Goal: Transaction & Acquisition: Purchase product/service

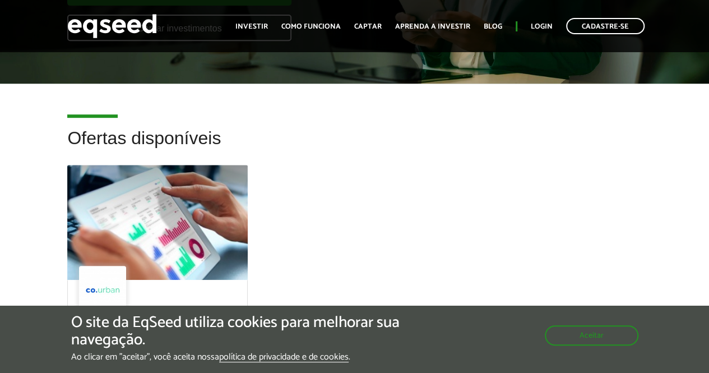
scroll to position [56, 0]
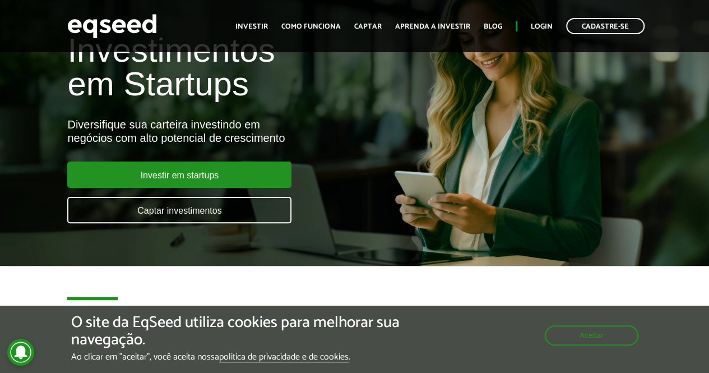
click at [233, 188] on div "Investir em startups Captar investimentos" at bounding box center [179, 196] width 224 height 71
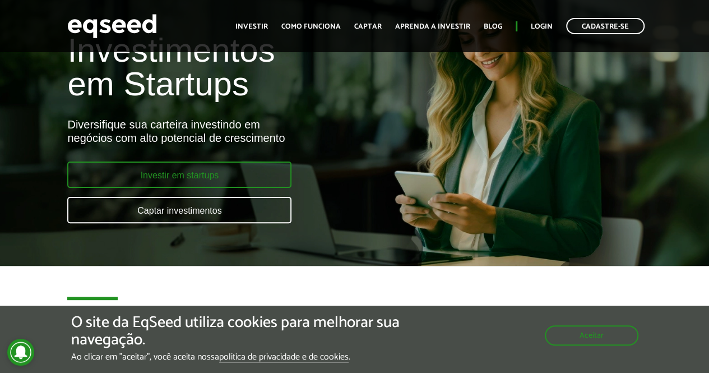
click at [224, 180] on link "Investir em startups" at bounding box center [179, 174] width 224 height 26
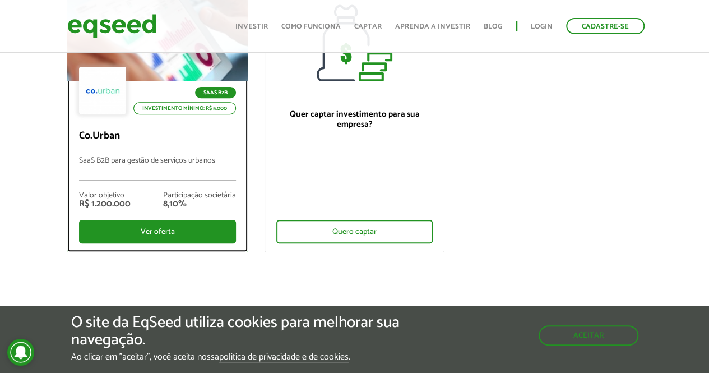
click at [211, 119] on div "SaaS B2B Investimento mínimo: R$ 5.000 Co.Urban SaaS B2B para gestão de serviço…" at bounding box center [157, 166] width 179 height 170
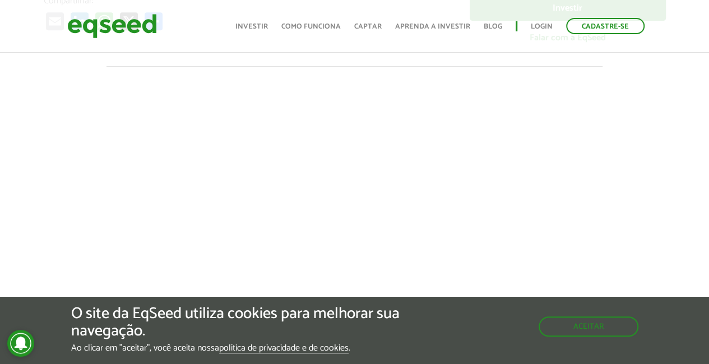
scroll to position [448, 0]
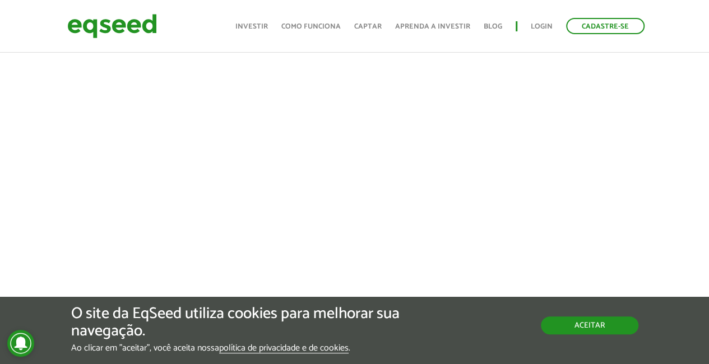
click at [618, 328] on button "Aceitar" at bounding box center [590, 326] width 98 height 18
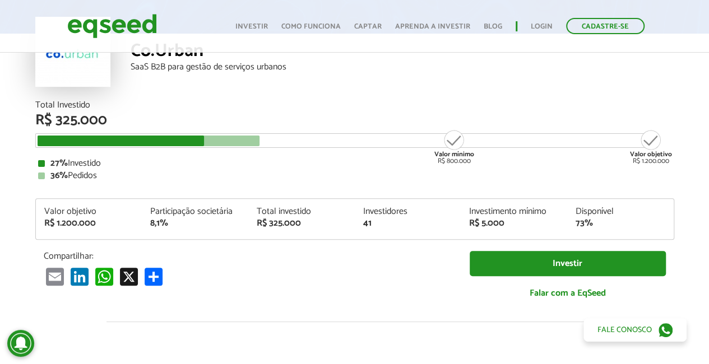
scroll to position [112, 0]
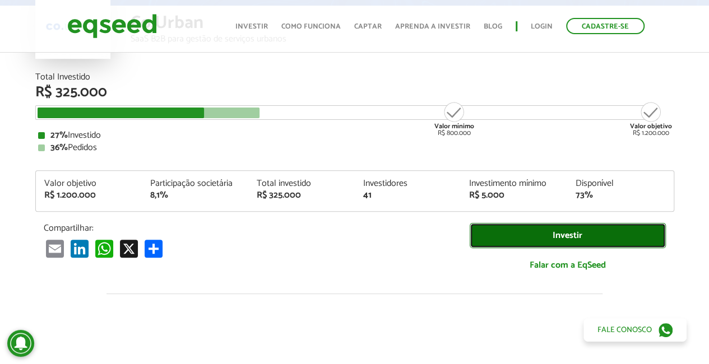
click at [570, 232] on link "Investir" at bounding box center [568, 235] width 196 height 25
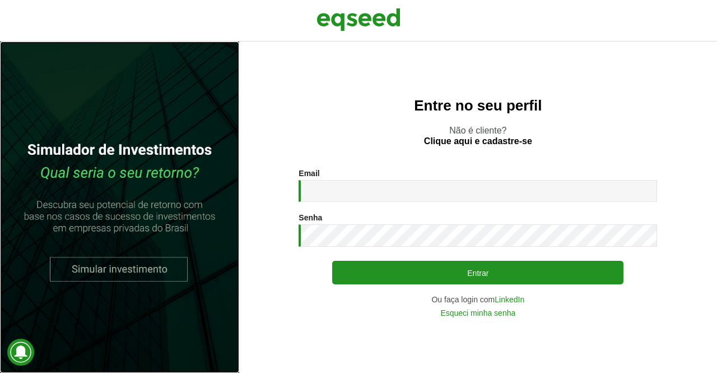
click at [176, 272] on link at bounding box center [119, 206] width 239 height 331
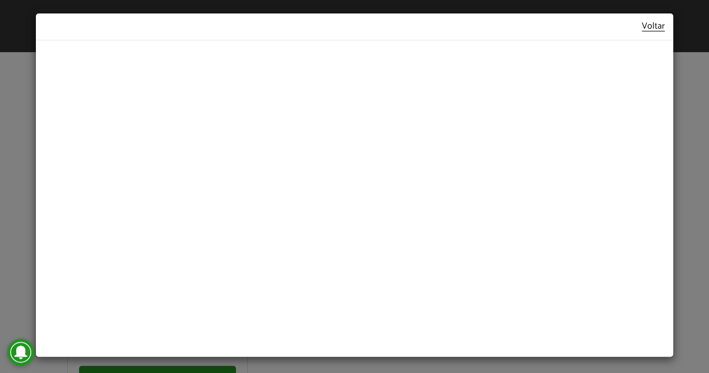
scroll to position [392, 0]
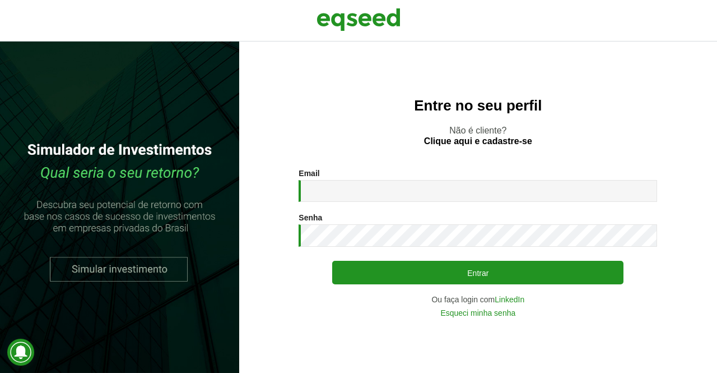
click at [387, 176] on div "Email * Digite seu endereço de e-mail." at bounding box center [478, 185] width 359 height 33
click at [515, 298] on link "LinkedIn" at bounding box center [510, 299] width 30 height 8
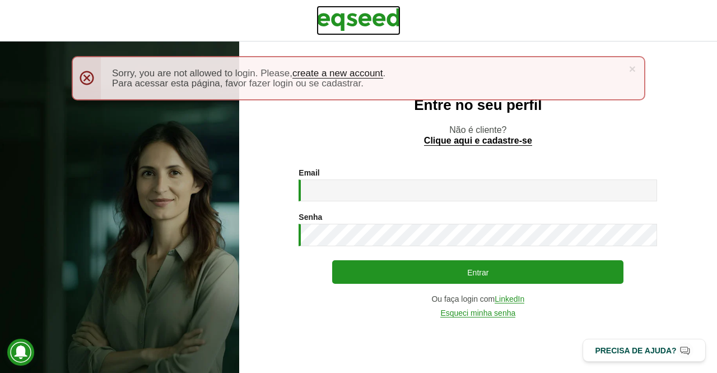
click at [350, 21] on img at bounding box center [359, 20] width 84 height 28
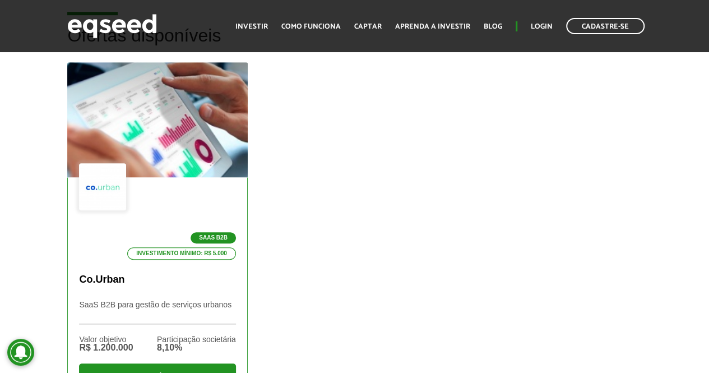
scroll to position [336, 0]
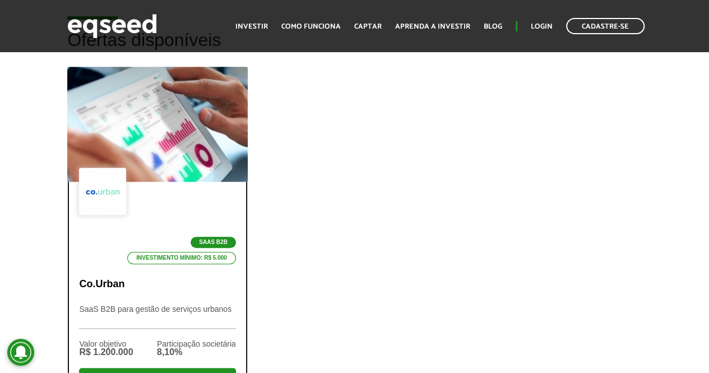
click at [183, 198] on div "SaaS B2B Investimento mínimo: R$ 5.000" at bounding box center [157, 216] width 156 height 96
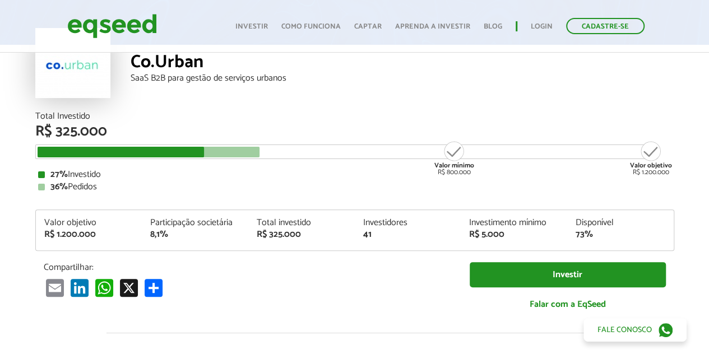
scroll to position [112, 0]
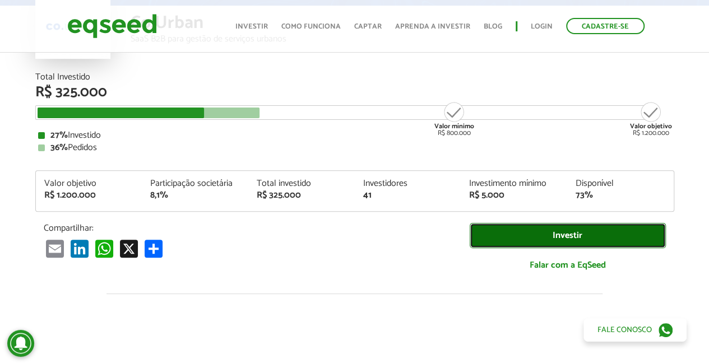
click at [557, 224] on link "Investir" at bounding box center [568, 235] width 196 height 25
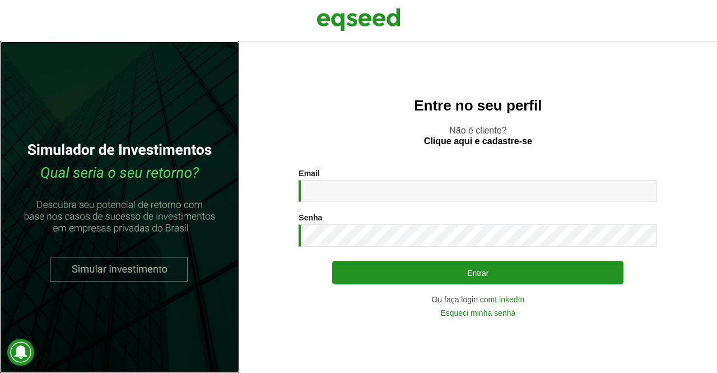
click at [175, 258] on link at bounding box center [119, 206] width 239 height 331
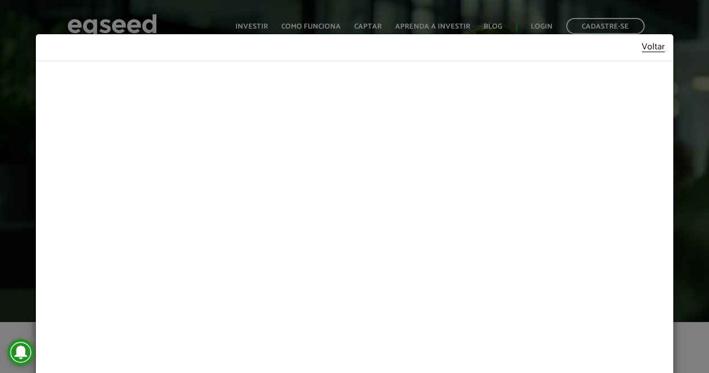
drag, startPoint x: 0, startPoint y: 84, endPoint x: 6, endPoint y: 82, distance: 5.7
click at [0, 84] on div "Voltar" at bounding box center [354, 186] width 709 height 373
